Goal: Check status: Check status

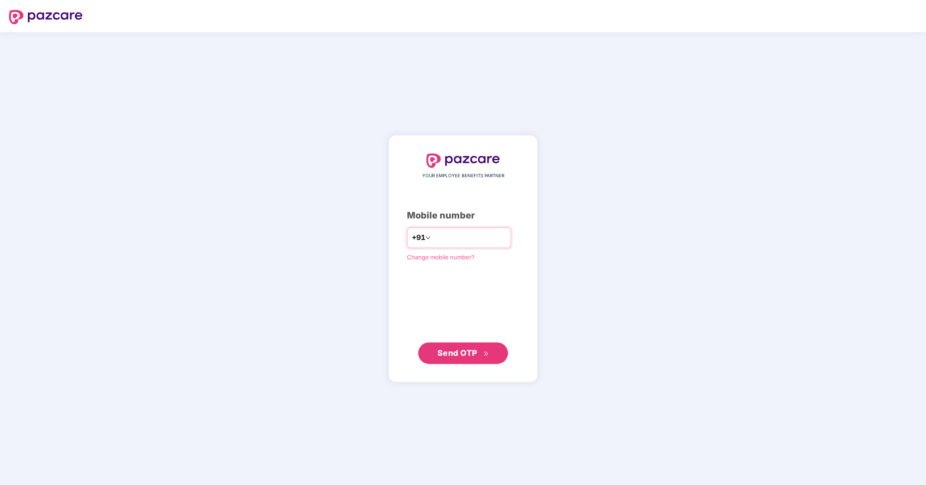
click at [461, 235] on input "number" at bounding box center [469, 238] width 74 height 14
click at [462, 242] on input "number" at bounding box center [469, 238] width 74 height 14
type input "**********"
click at [466, 357] on span "Send OTP" at bounding box center [463, 353] width 52 height 13
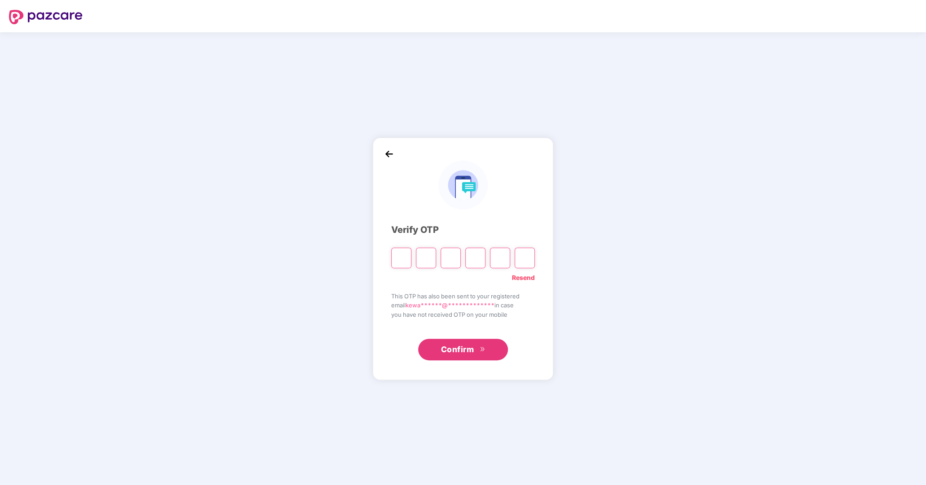
type input "*"
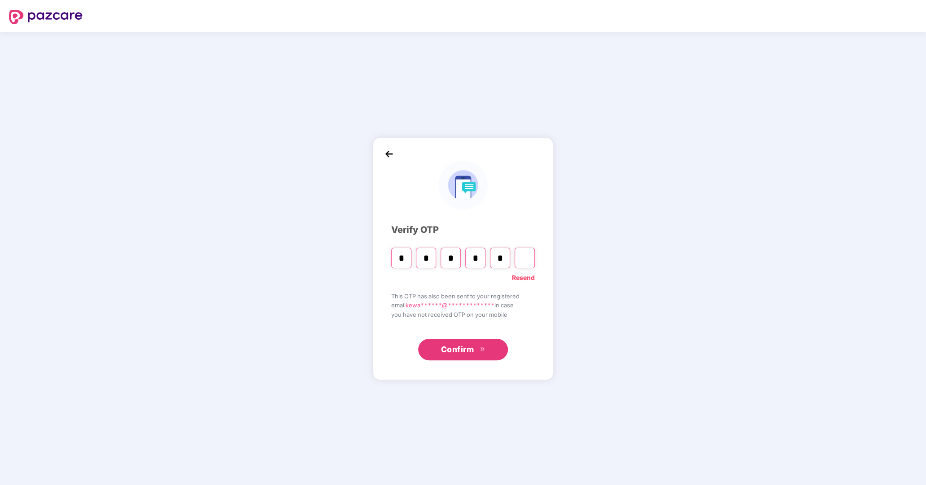
type input "*"
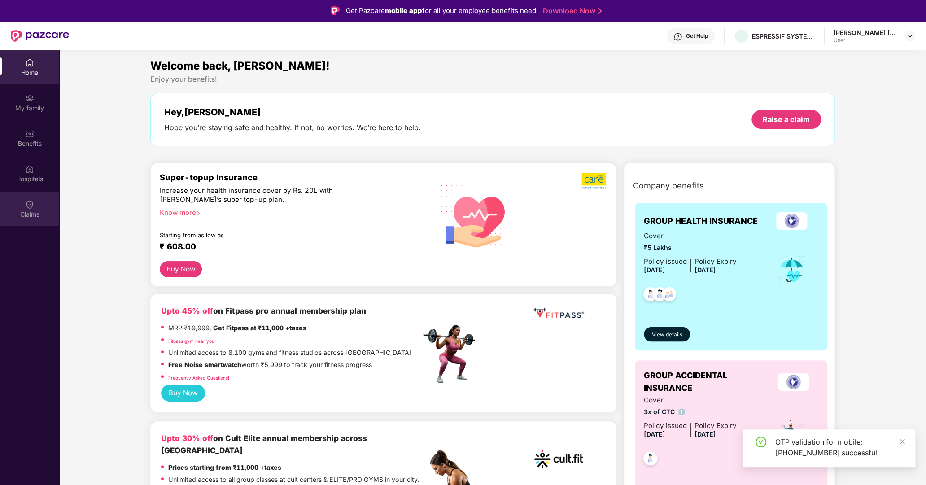
click at [38, 212] on div "Claims" at bounding box center [29, 214] width 59 height 9
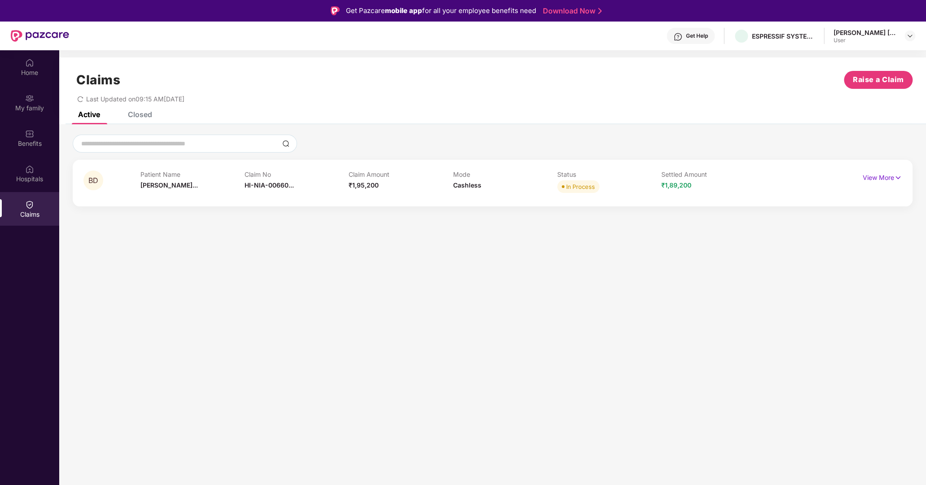
click at [142, 117] on div "Closed" at bounding box center [140, 114] width 24 height 9
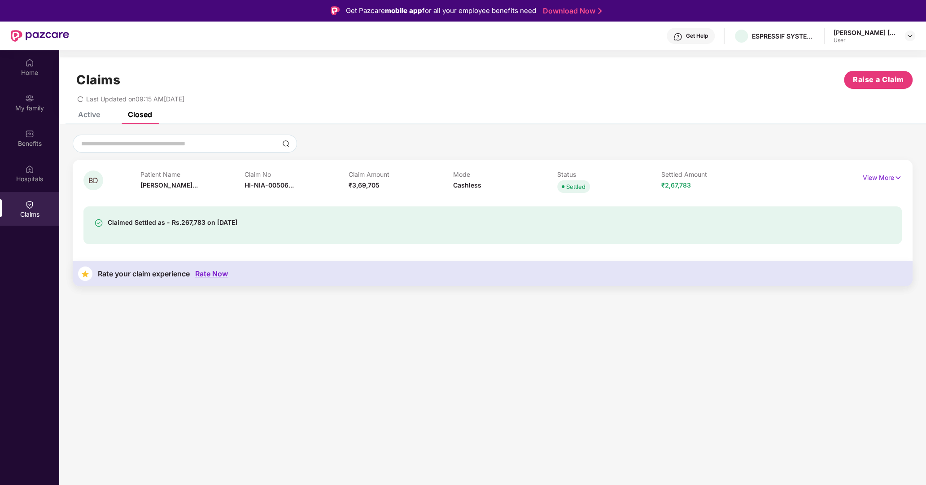
click at [319, 195] on div "Claim No HI-NIA-00506..." at bounding box center [296, 182] width 104 height 25
click at [897, 172] on p "View More" at bounding box center [881, 176] width 39 height 12
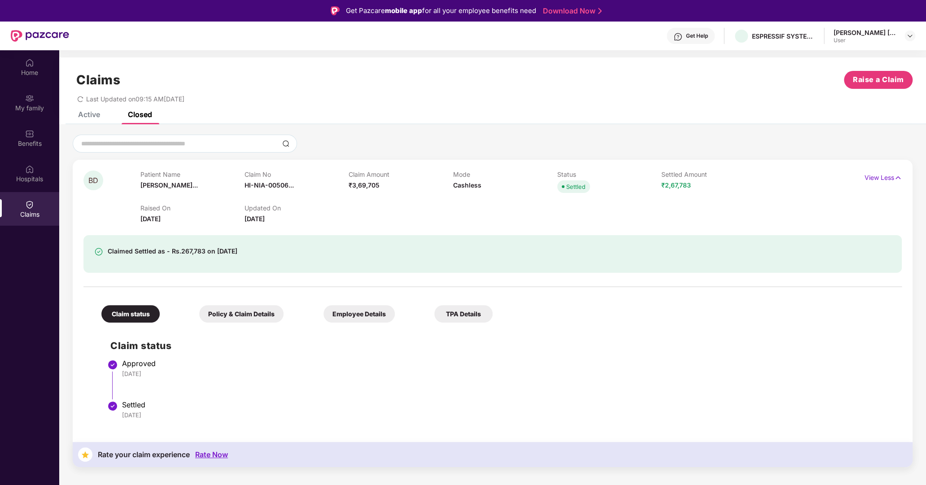
scroll to position [50, 0]
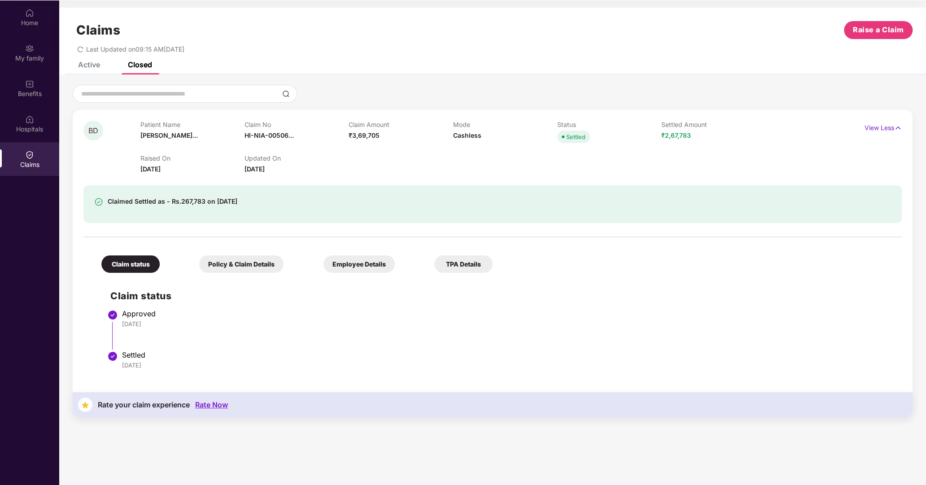
click at [238, 263] on div "Policy & Claim Details" at bounding box center [241, 263] width 84 height 17
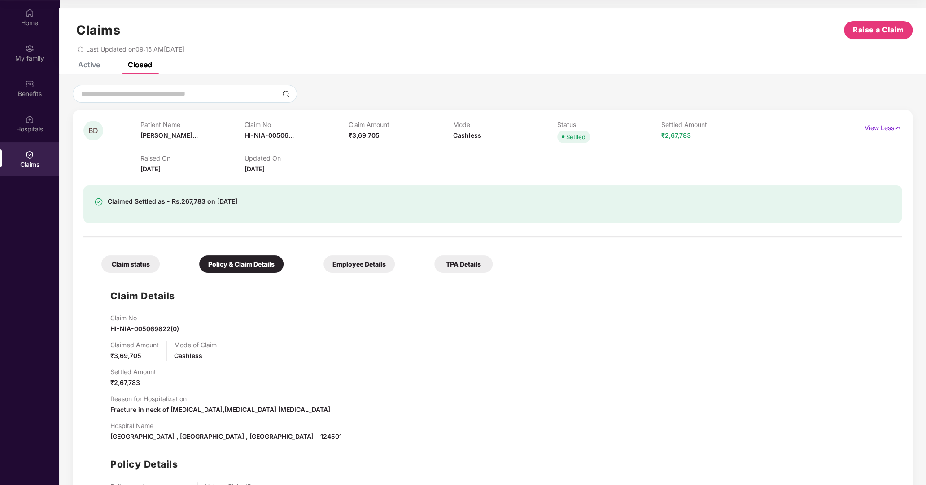
scroll to position [45, 0]
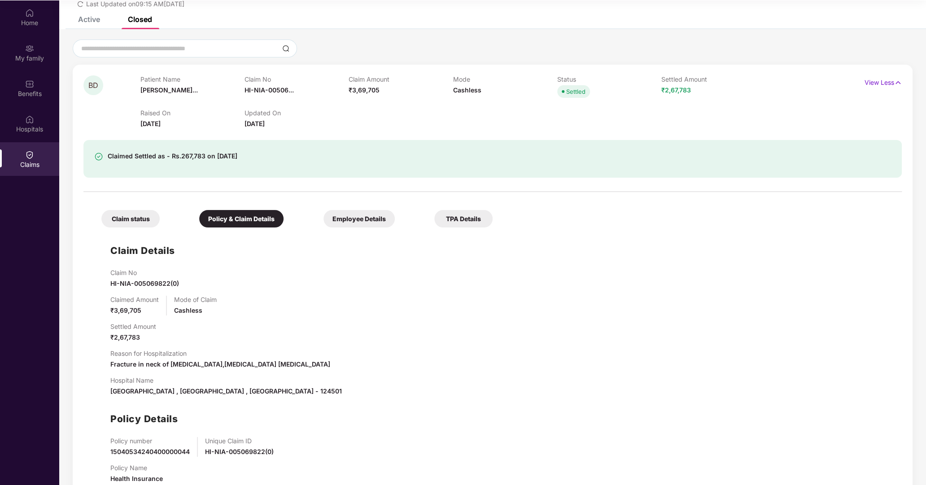
click at [366, 216] on div "Employee Details" at bounding box center [358, 218] width 71 height 17
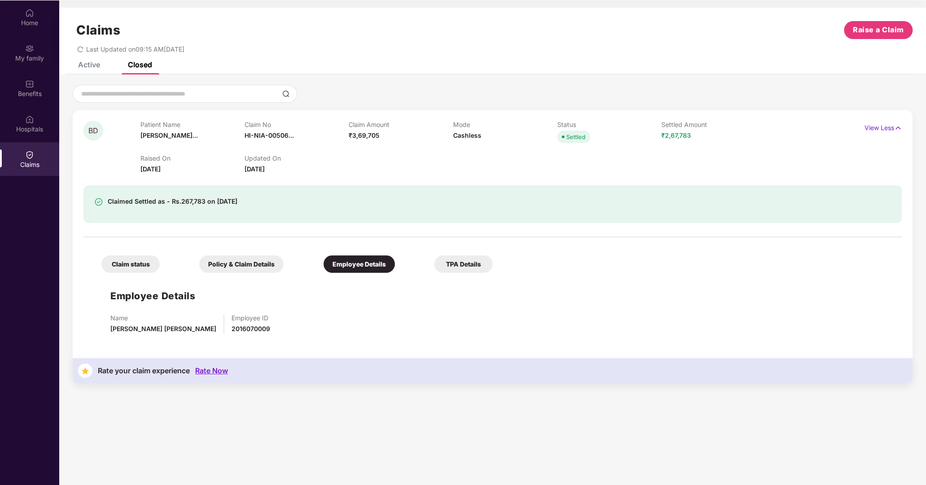
scroll to position [0, 0]
click at [456, 265] on div "TPA Details" at bounding box center [463, 263] width 58 height 17
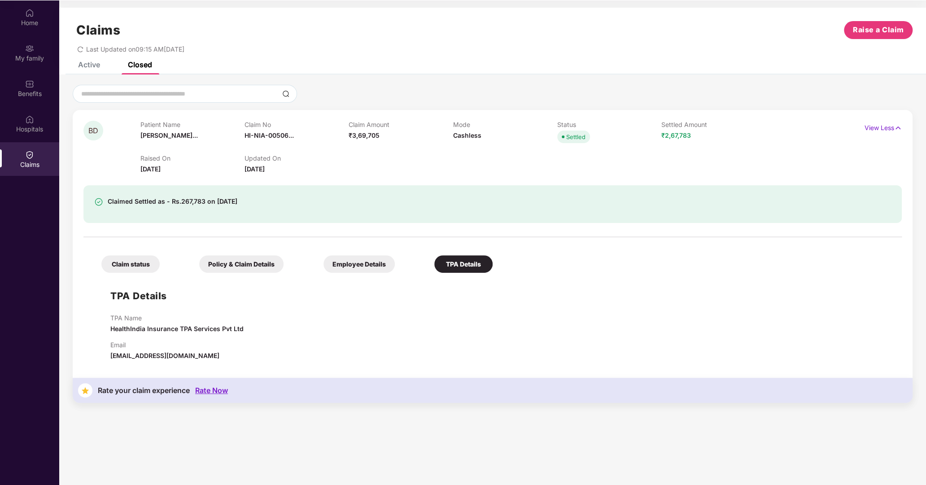
click at [186, 350] on div "Email [EMAIL_ADDRESS][DOMAIN_NAME]" at bounding box center [164, 351] width 109 height 20
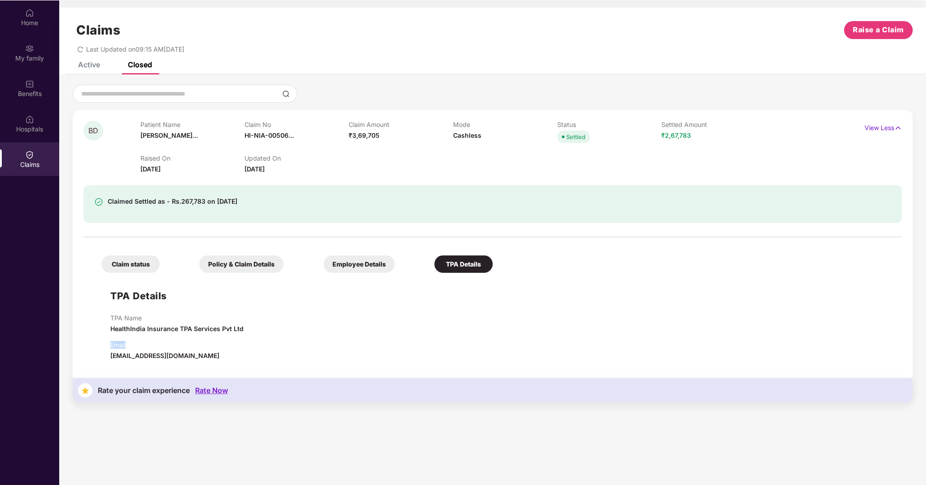
click at [186, 350] on div "Email [EMAIL_ADDRESS][DOMAIN_NAME]" at bounding box center [164, 351] width 109 height 20
click at [223, 269] on div "Policy & Claim Details" at bounding box center [241, 263] width 84 height 17
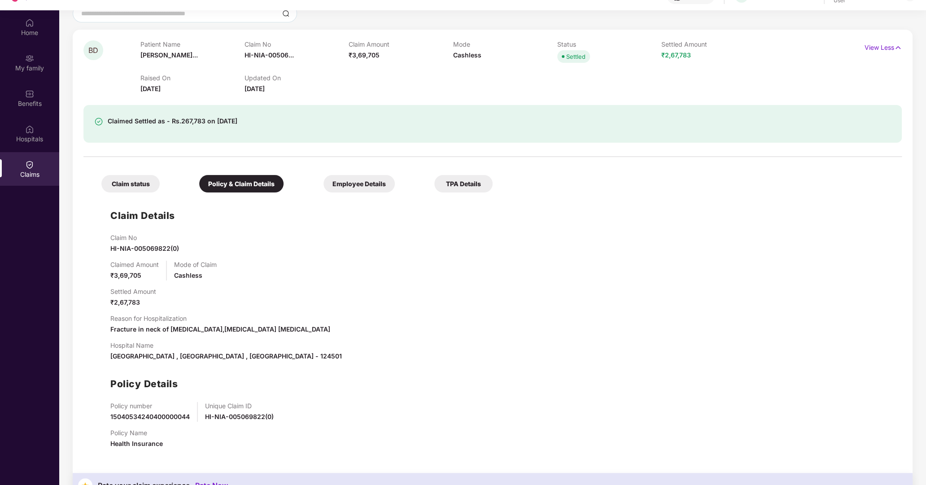
scroll to position [39, 0]
drag, startPoint x: 126, startPoint y: 3, endPoint x: 925, endPoint y: 223, distance: 829.0
click at [925, 223] on div "BD Patient Name [PERSON_NAME]... Claim No HI-NIA-00506... Claim Amount ₹3,69,70…" at bounding box center [492, 251] width 866 height 493
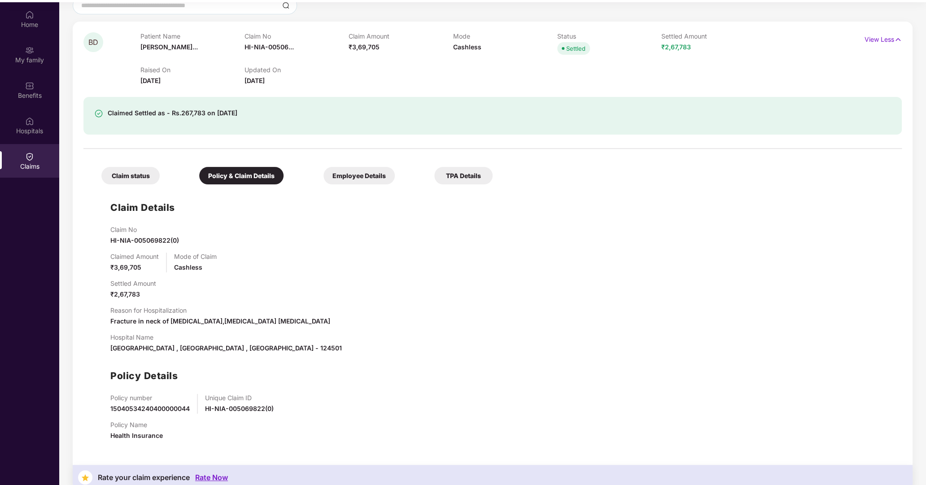
scroll to position [0, 0]
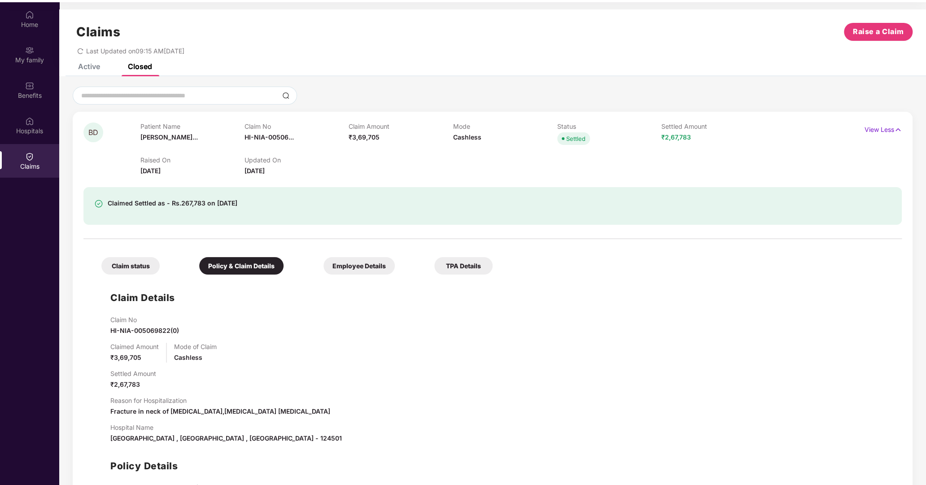
click at [86, 69] on div "Active" at bounding box center [89, 66] width 22 height 9
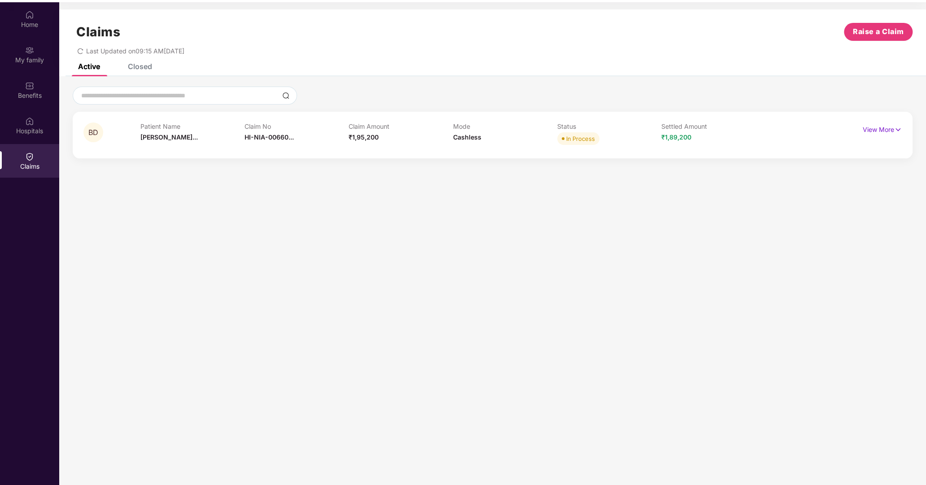
click at [129, 141] on div "BD" at bounding box center [111, 134] width 57 height 25
click at [175, 137] on span "[PERSON_NAME]..." at bounding box center [168, 137] width 57 height 8
click at [869, 132] on p "View More" at bounding box center [881, 128] width 39 height 12
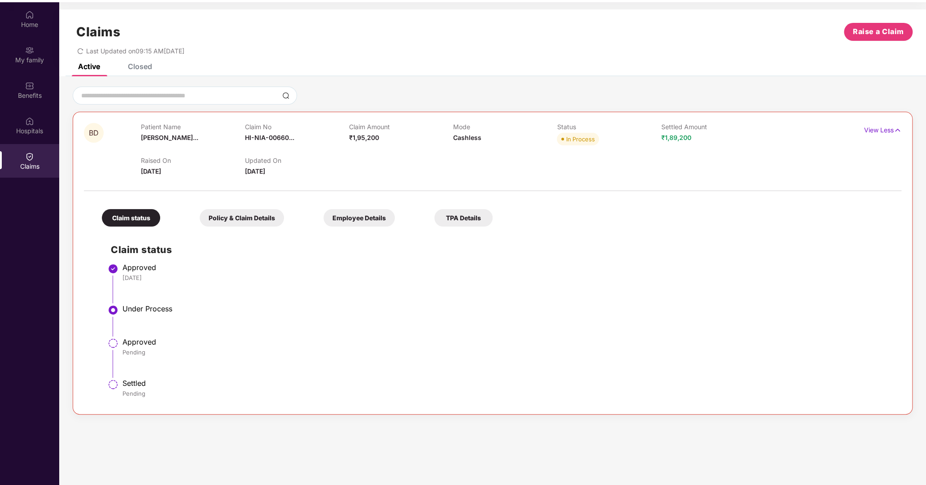
click at [258, 221] on div "Policy & Claim Details" at bounding box center [242, 217] width 84 height 17
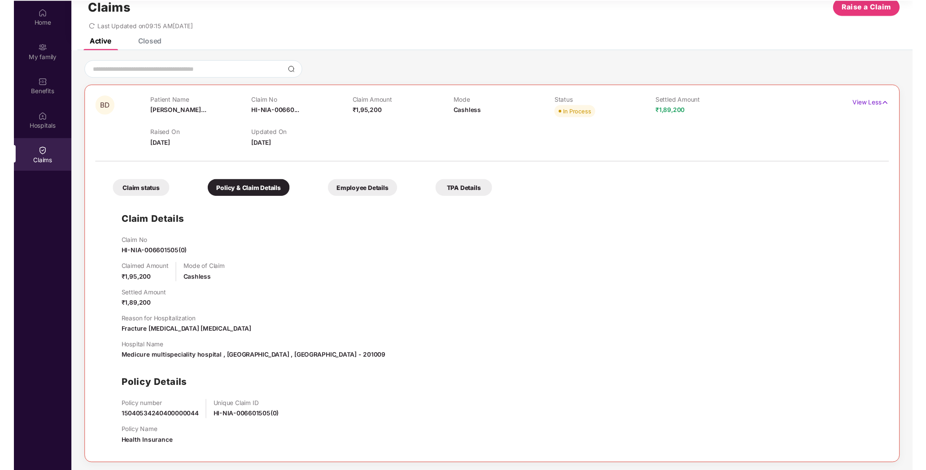
scroll to position [50, 0]
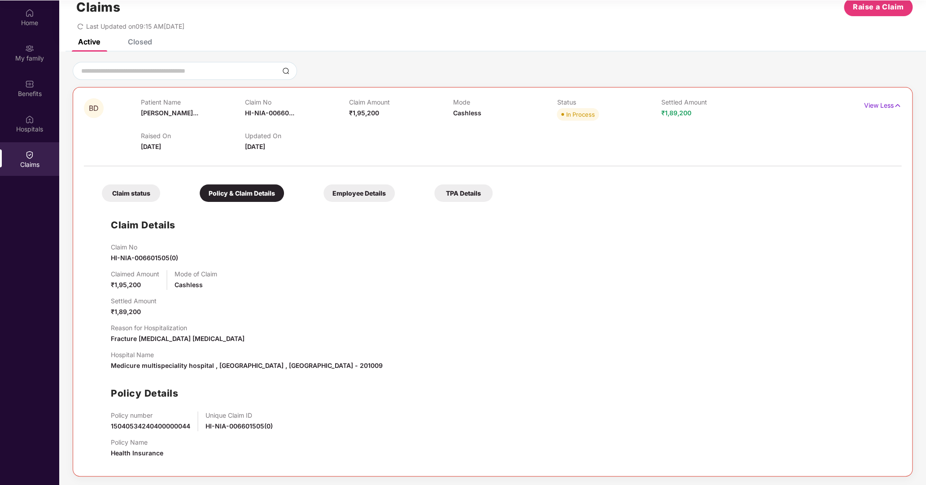
click at [165, 423] on span "15040534240400000044" at bounding box center [150, 426] width 79 height 8
copy span "15040534240400000044"
